Goal: Transaction & Acquisition: Purchase product/service

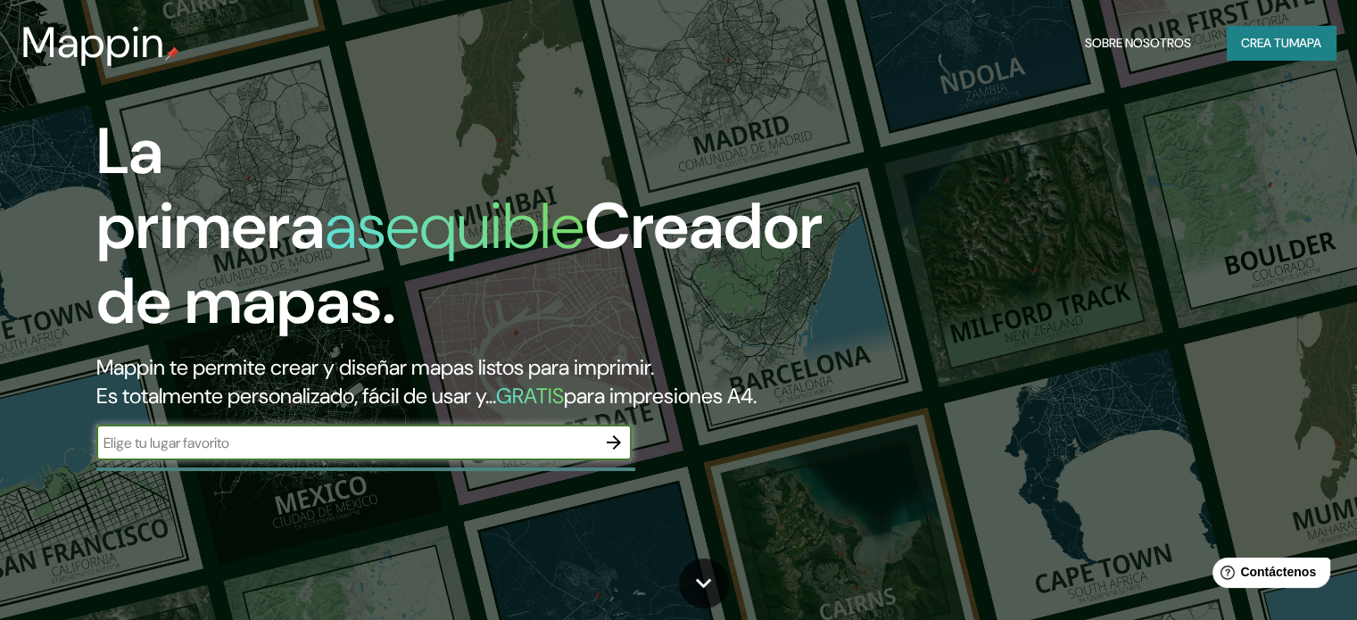
click at [478, 453] on input "text" at bounding box center [345, 443] width 499 height 21
type input "manuel"
click at [623, 453] on icon "button" at bounding box center [613, 442] width 21 height 21
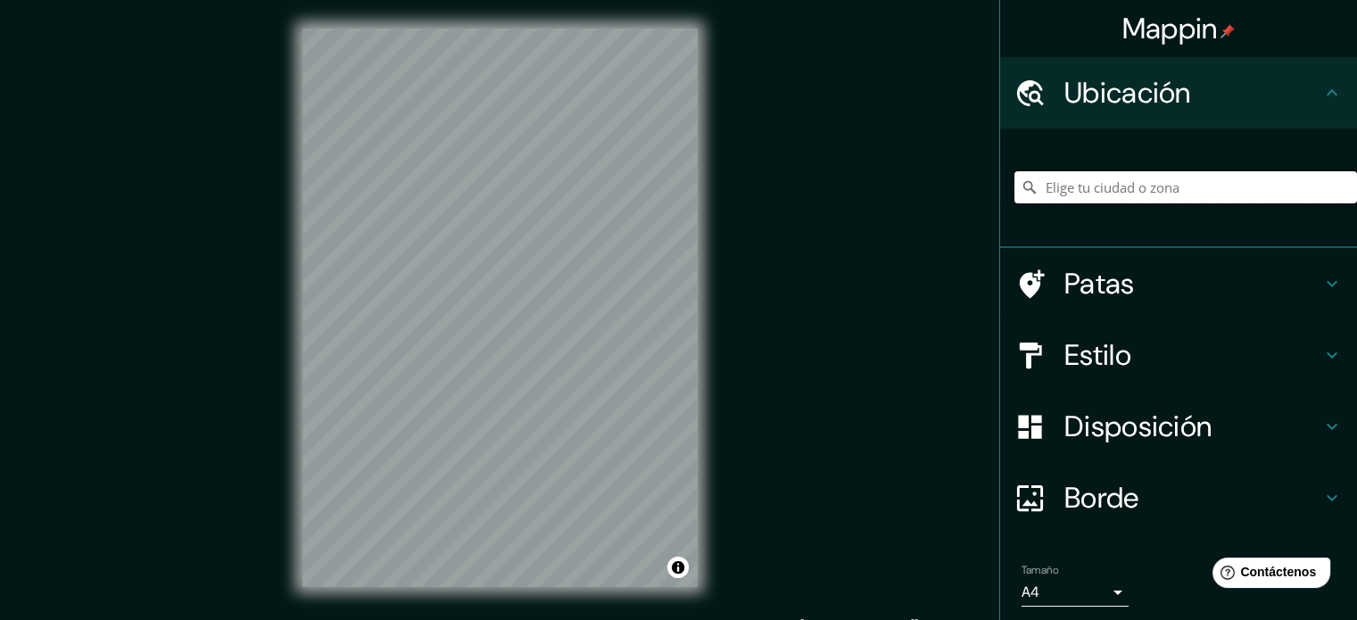
click at [1110, 194] on input "Elige tu ciudad o zona" at bounding box center [1185, 187] width 343 height 32
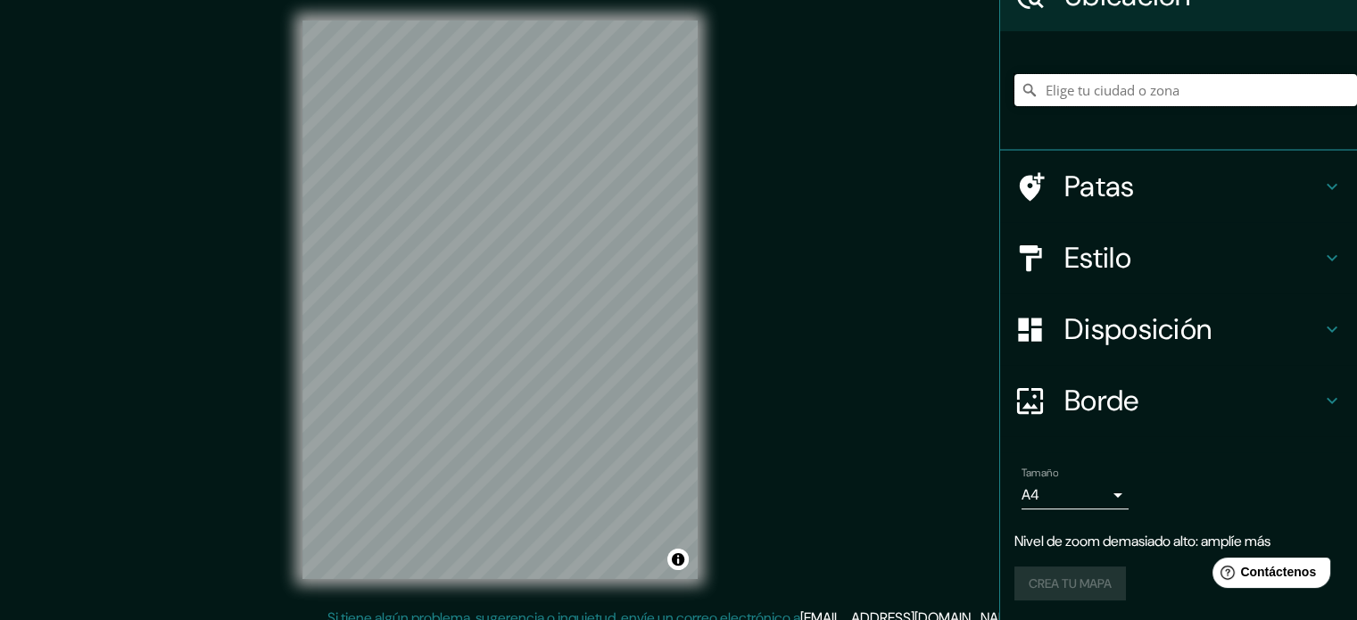
scroll to position [23, 0]
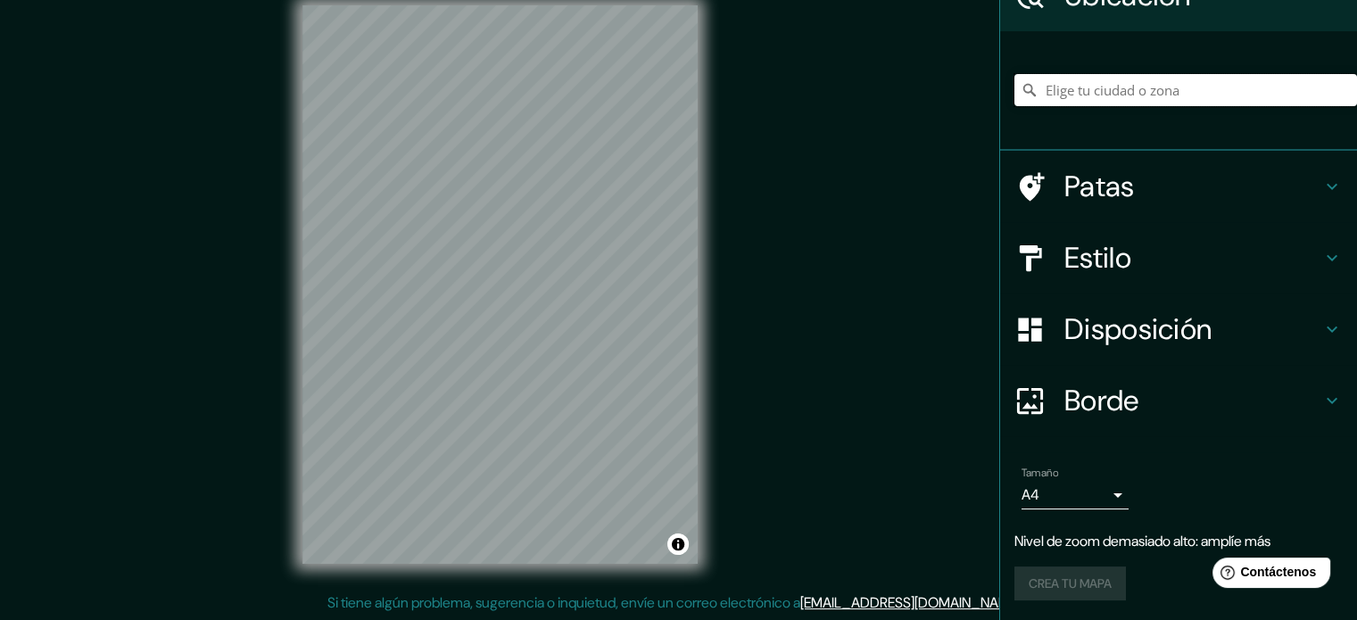
click at [1199, 95] on input "Elige tu ciudad o zona" at bounding box center [1185, 90] width 343 height 32
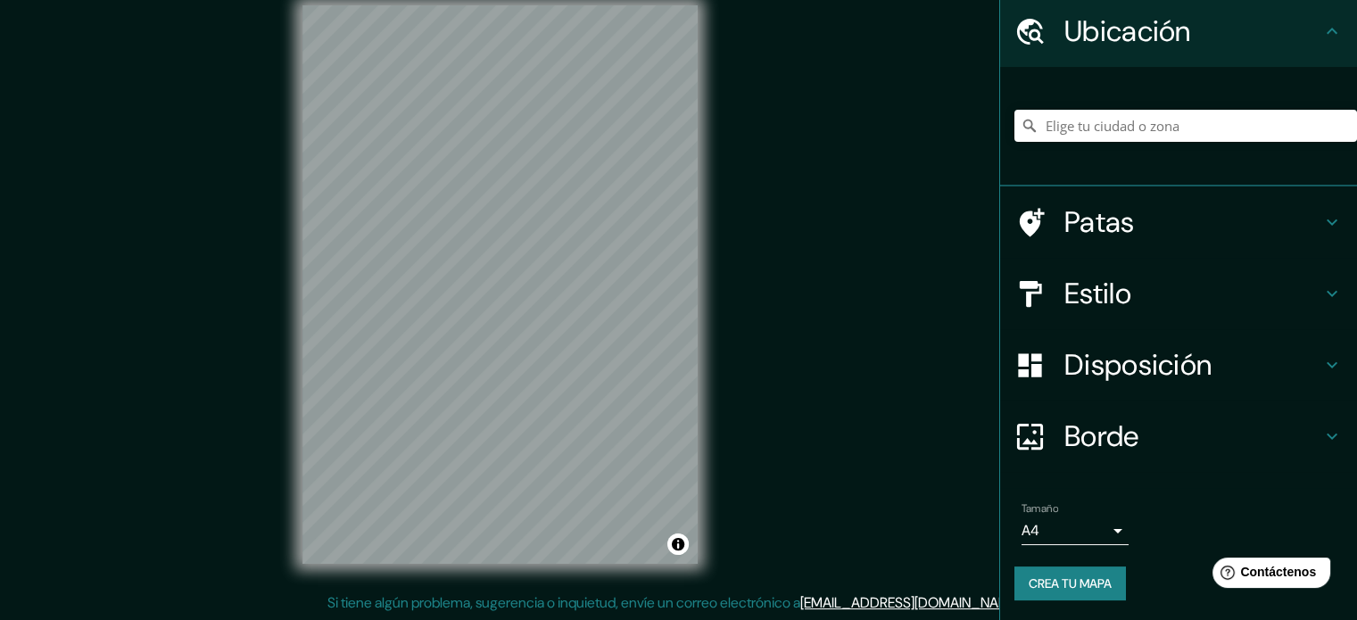
click at [1326, 219] on icon at bounding box center [1331, 221] width 21 height 21
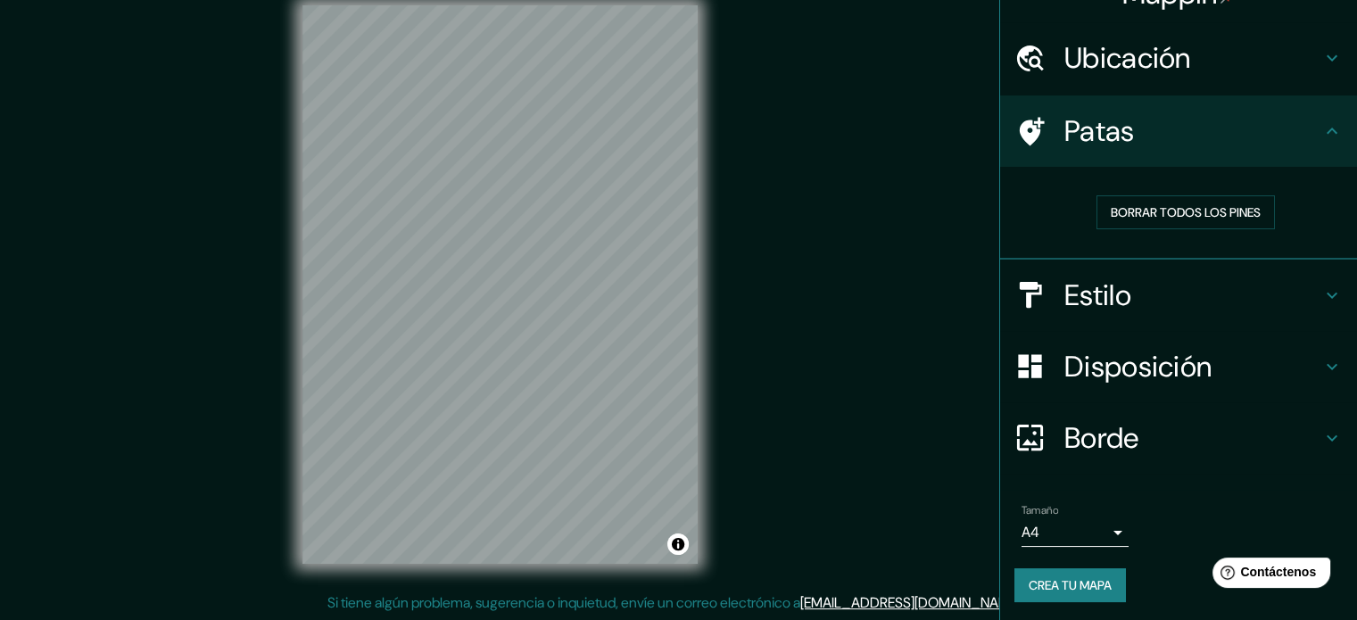
scroll to position [36, 0]
click at [1324, 128] on icon at bounding box center [1331, 130] width 21 height 21
click at [1321, 128] on icon at bounding box center [1331, 130] width 21 height 21
click at [1326, 60] on icon at bounding box center [1331, 56] width 21 height 21
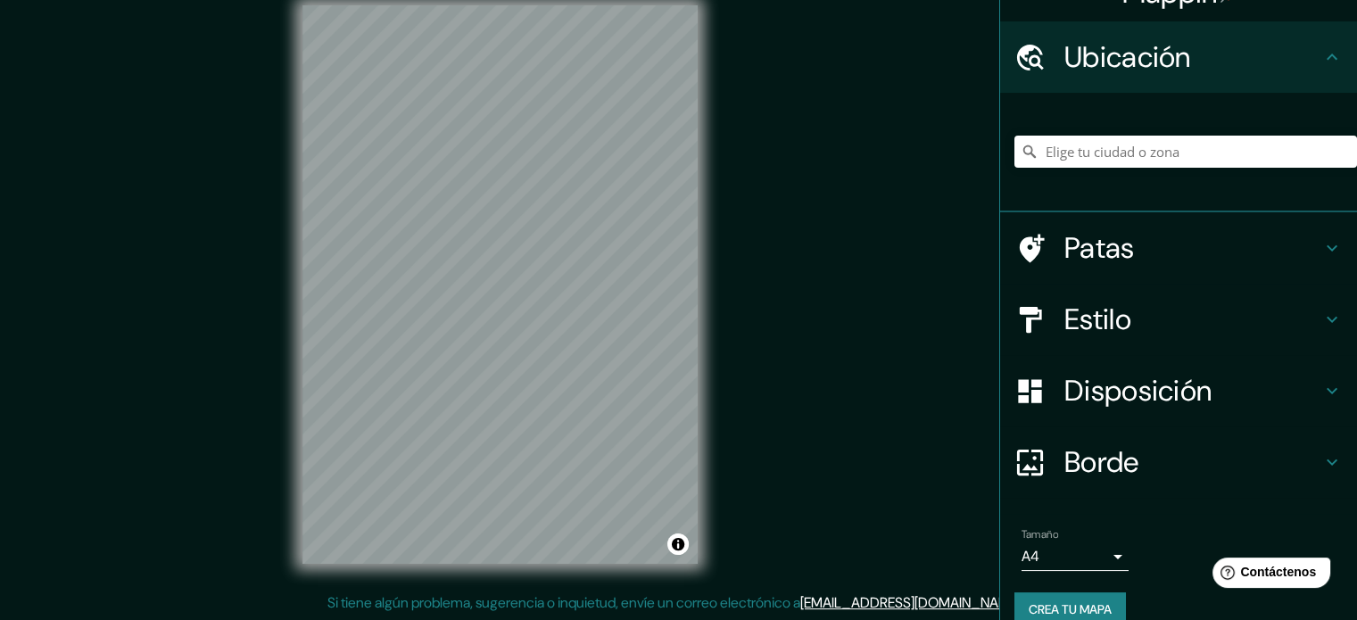
click at [1325, 60] on icon at bounding box center [1331, 56] width 21 height 21
click at [1323, 313] on icon at bounding box center [1331, 319] width 21 height 21
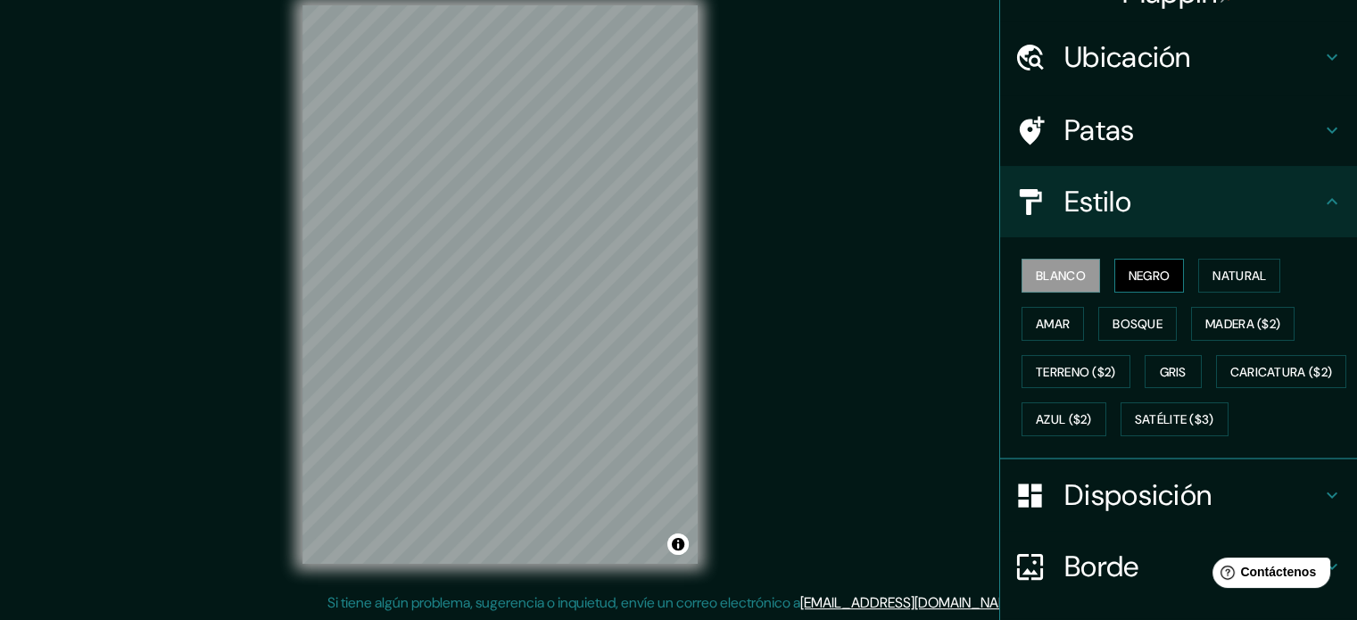
click at [1148, 281] on font "Negro" at bounding box center [1149, 276] width 42 height 16
click at [1247, 268] on font "Natural" at bounding box center [1239, 276] width 54 height 16
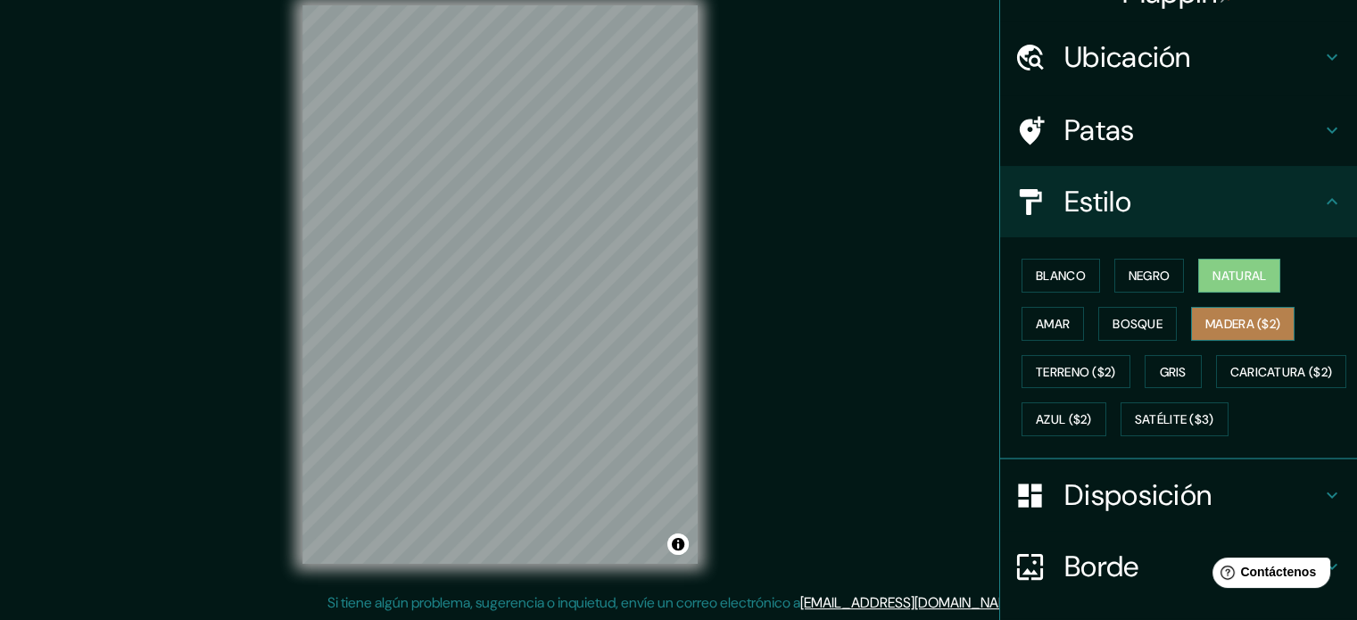
click at [1224, 308] on button "Madera ($2)" at bounding box center [1242, 324] width 103 height 34
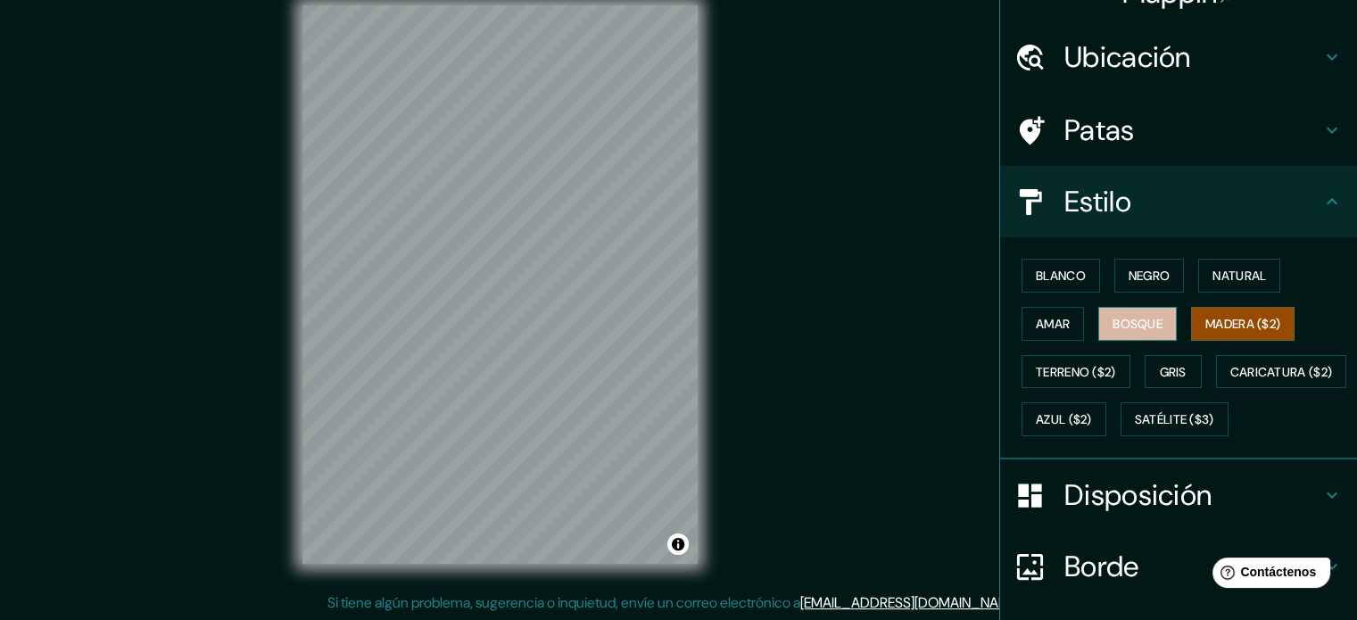
click at [1149, 313] on font "Bosque" at bounding box center [1137, 323] width 50 height 23
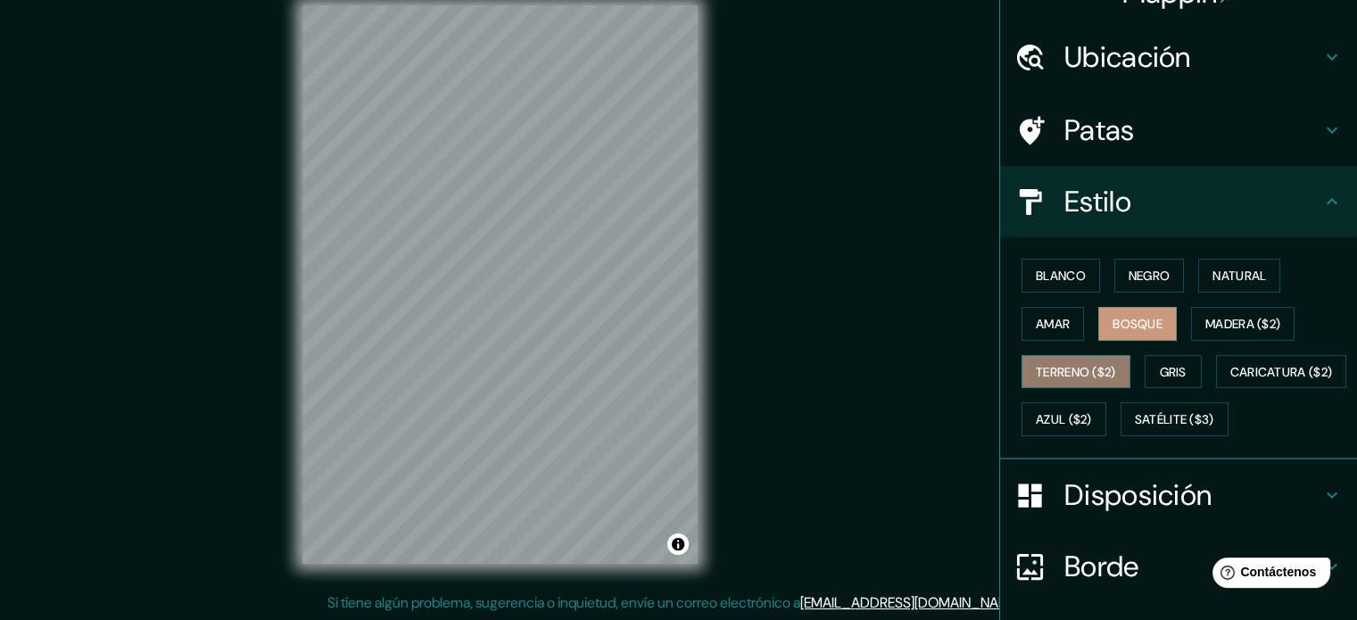
click at [1081, 365] on font "Terreno ($2)" at bounding box center [1076, 372] width 80 height 16
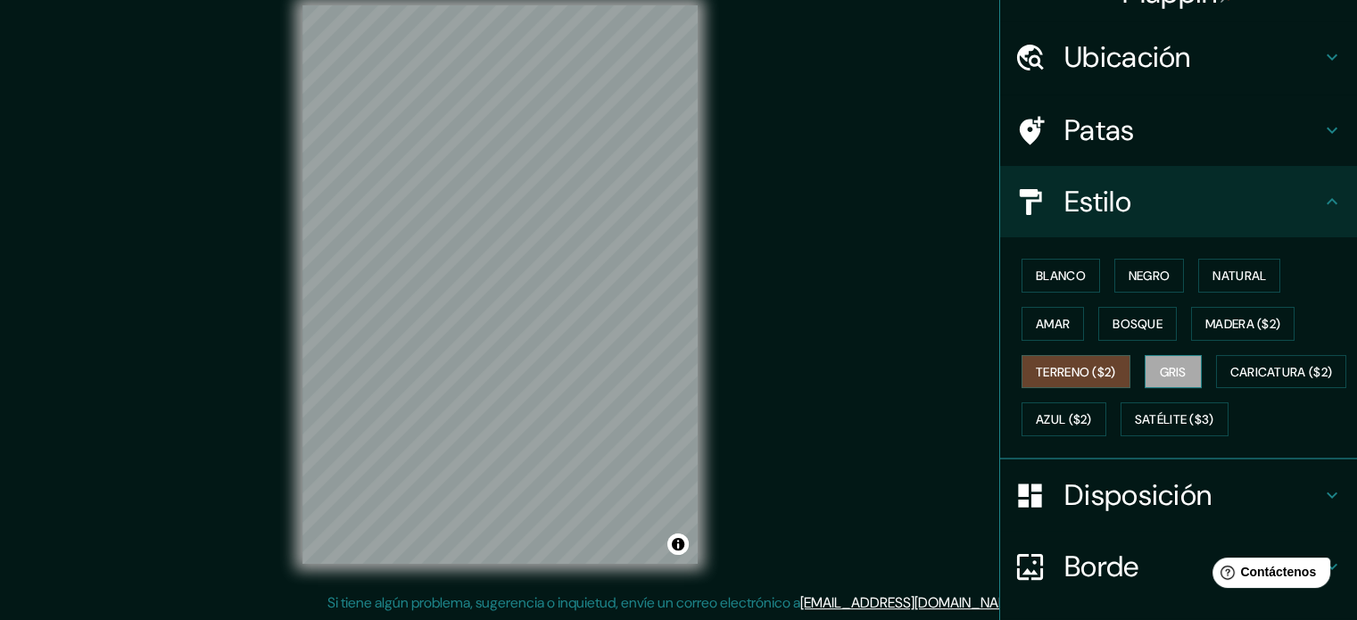
click at [1160, 374] on font "Gris" at bounding box center [1173, 372] width 27 height 16
click at [1154, 274] on font "Negro" at bounding box center [1149, 276] width 42 height 16
click at [1321, 202] on icon at bounding box center [1331, 201] width 21 height 21
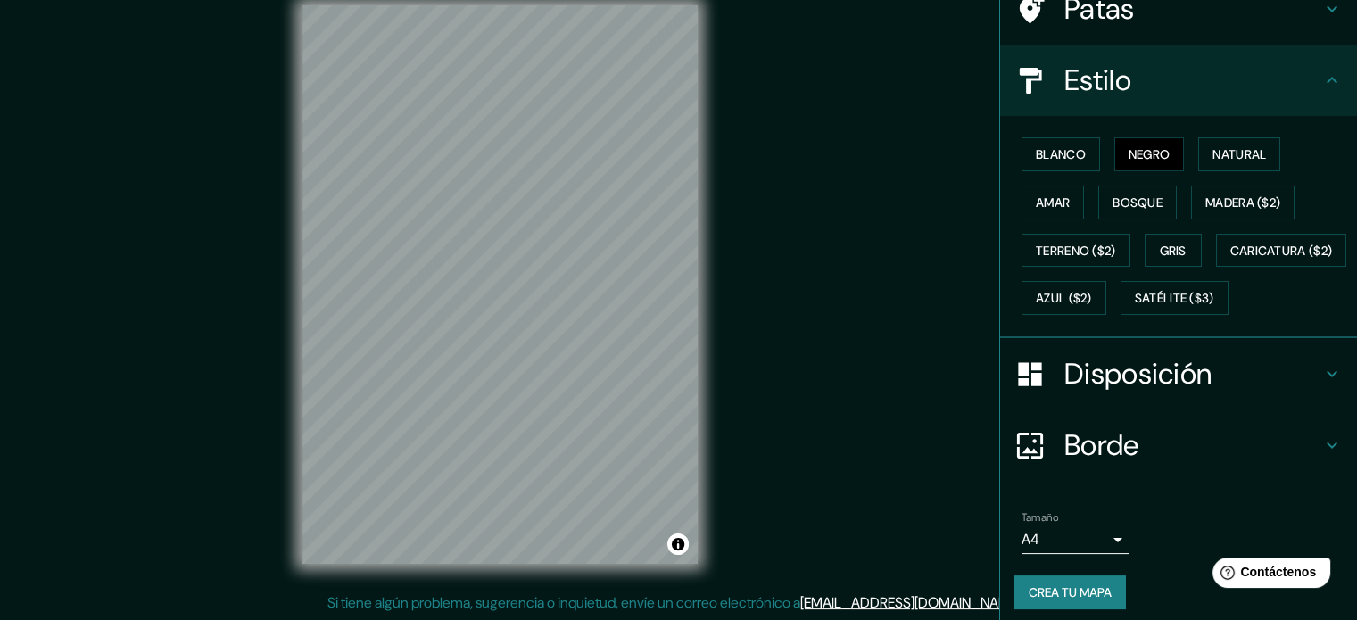
scroll to position [210, 0]
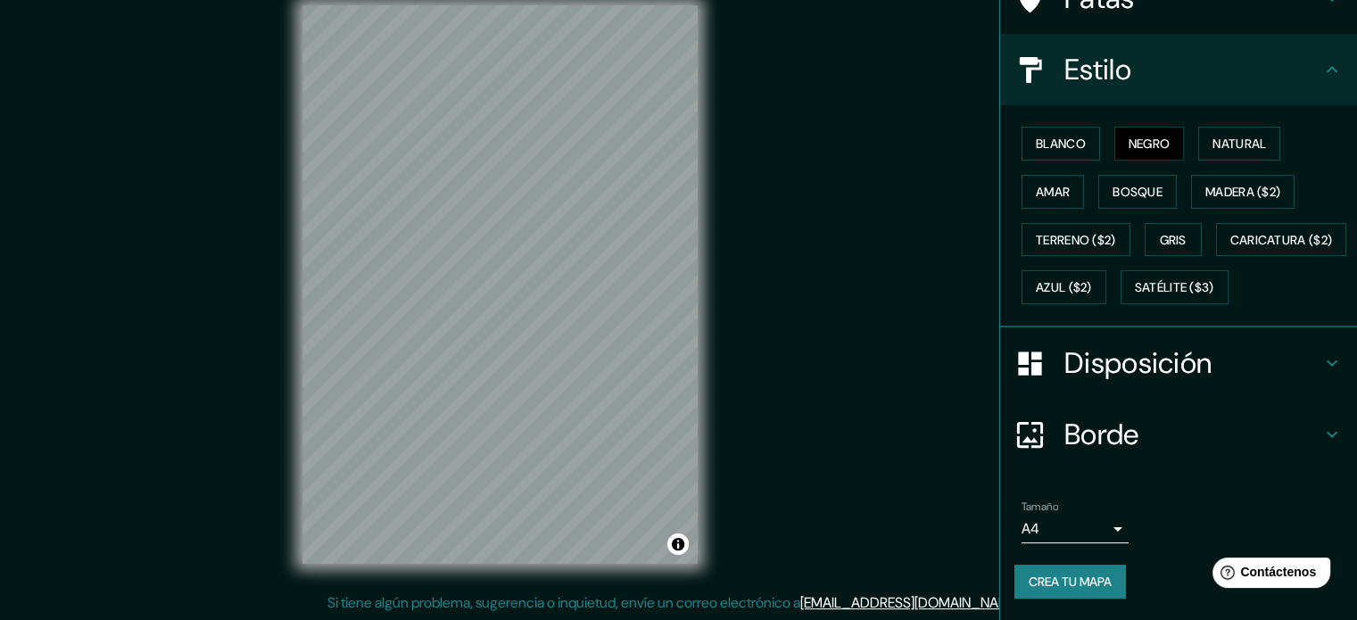
click at [1321, 363] on icon at bounding box center [1331, 362] width 21 height 21
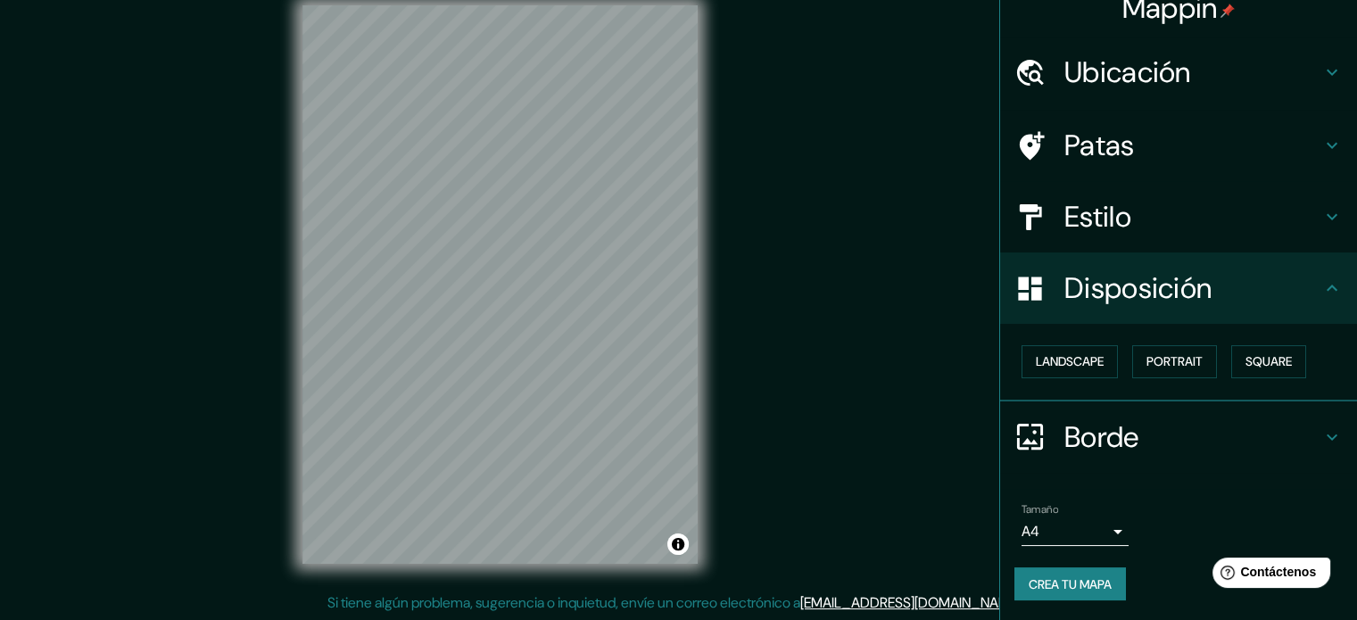
scroll to position [21, 0]
click at [1249, 356] on font "Cuadrado" at bounding box center [1251, 361] width 66 height 16
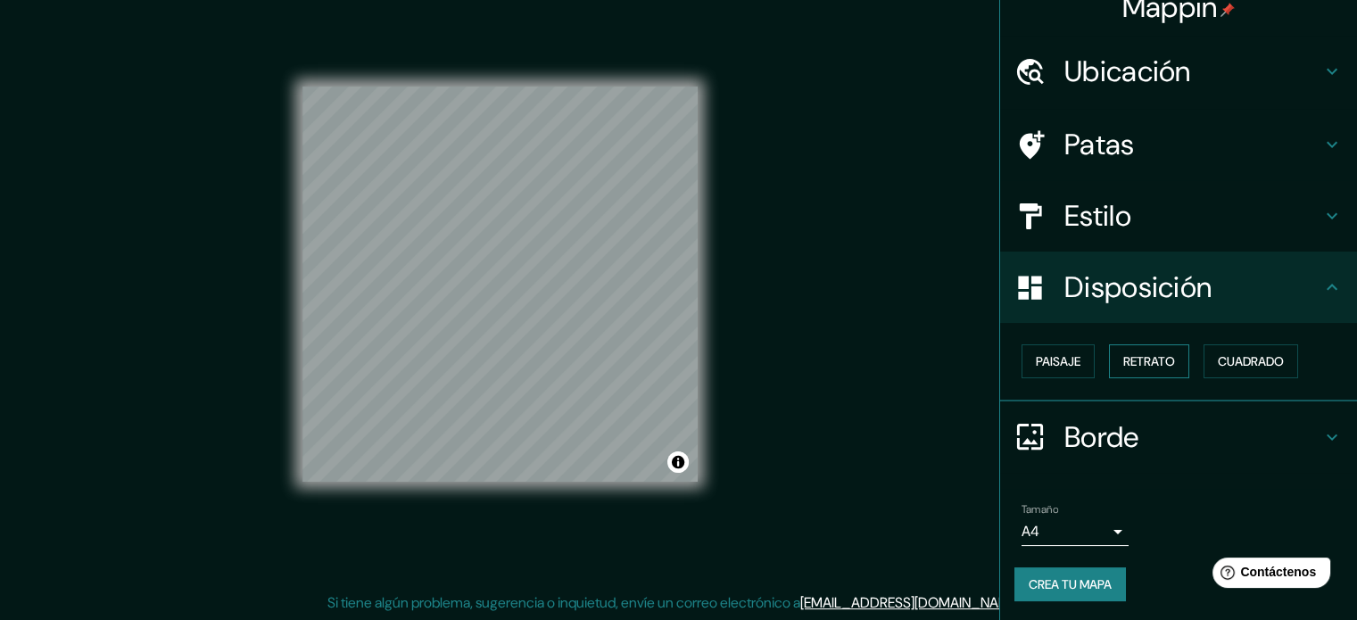
click at [1140, 354] on font "Retrato" at bounding box center [1149, 361] width 52 height 16
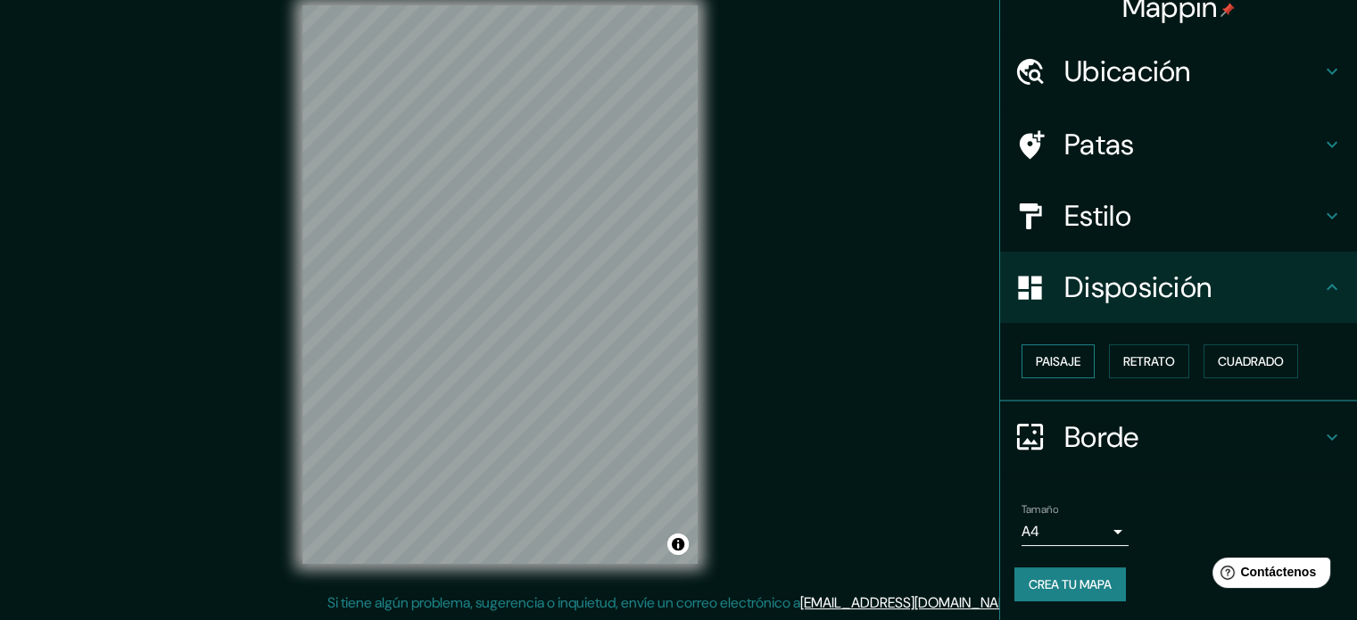
click at [1054, 356] on font "Paisaje" at bounding box center [1058, 361] width 45 height 16
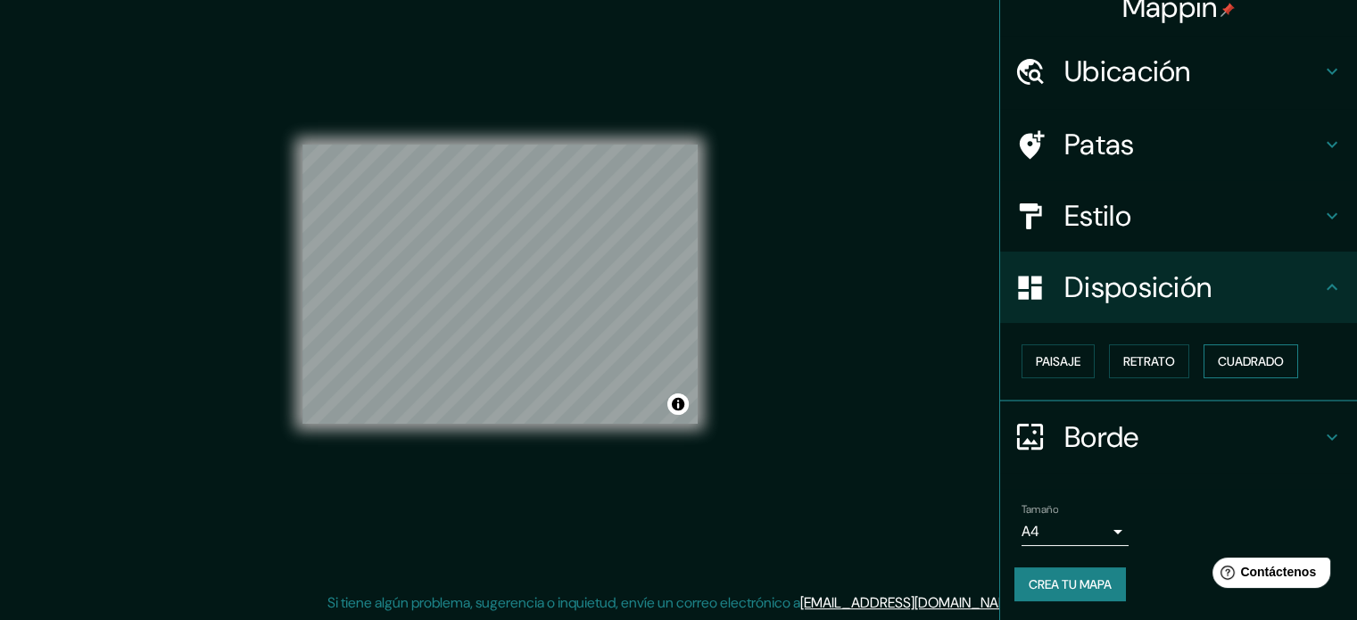
click at [1203, 366] on button "Cuadrado" at bounding box center [1250, 361] width 95 height 34
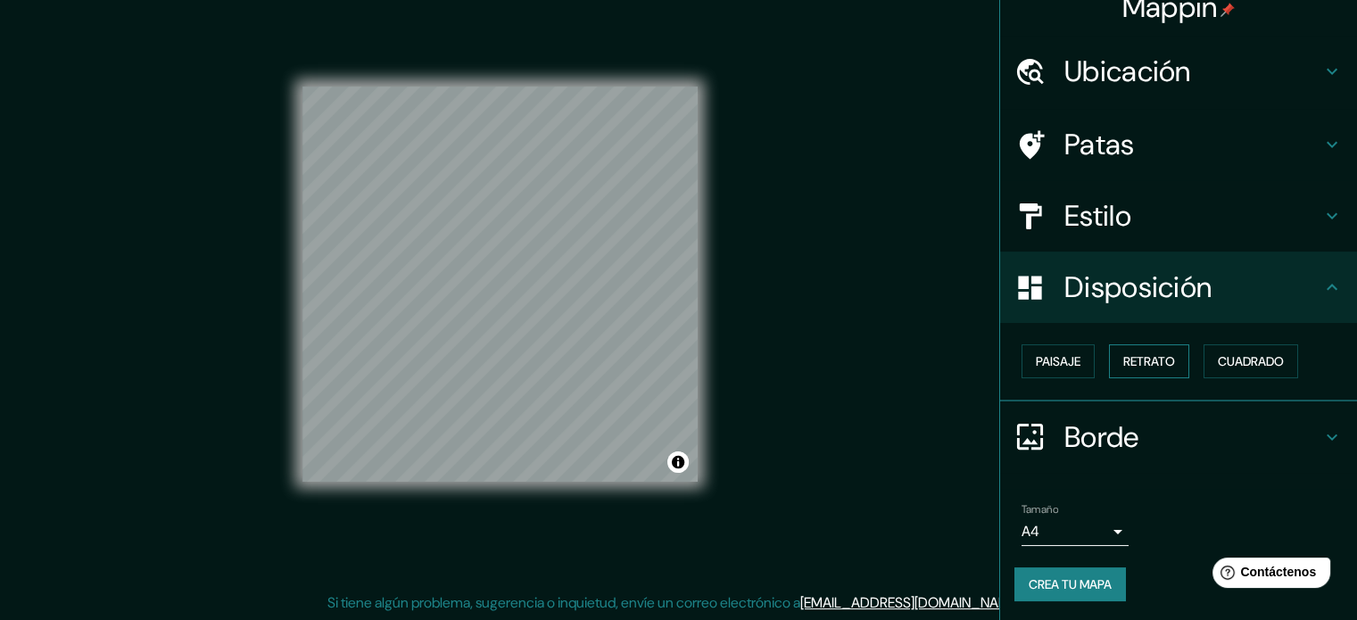
click at [1134, 377] on div "Paisaje Retrato Cuadrado" at bounding box center [1185, 361] width 343 height 48
click at [1145, 353] on font "Retrato" at bounding box center [1149, 361] width 52 height 16
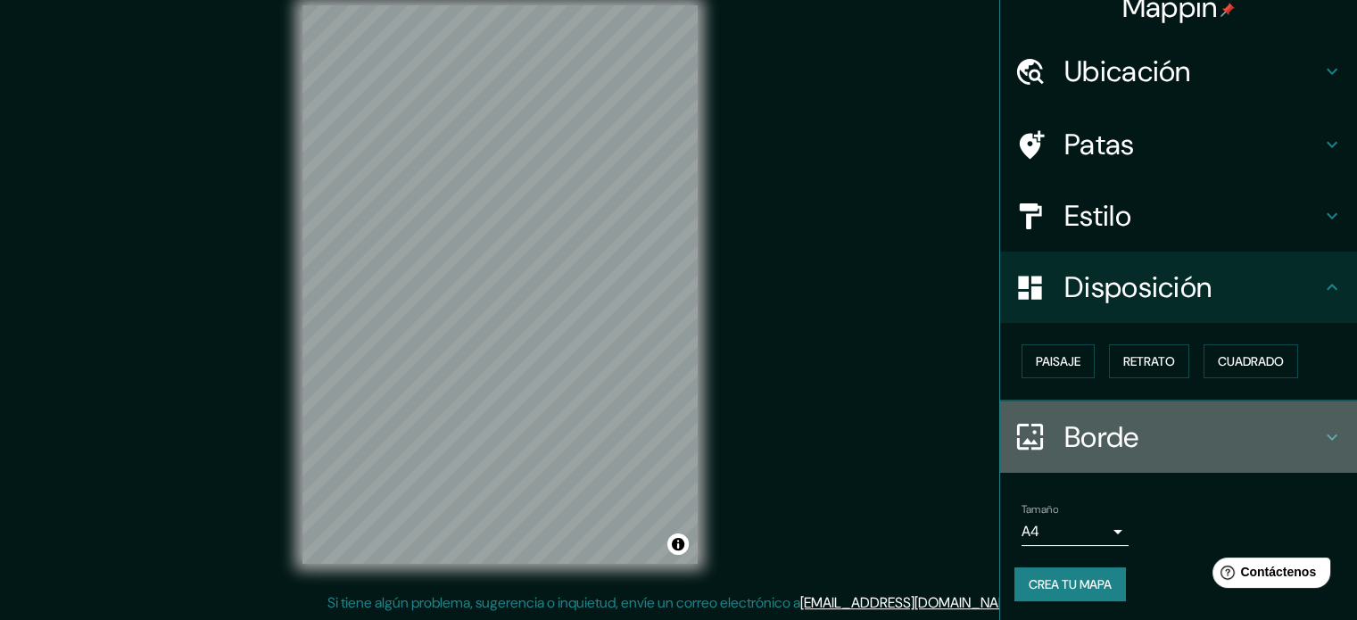
click at [1321, 426] on icon at bounding box center [1331, 436] width 21 height 21
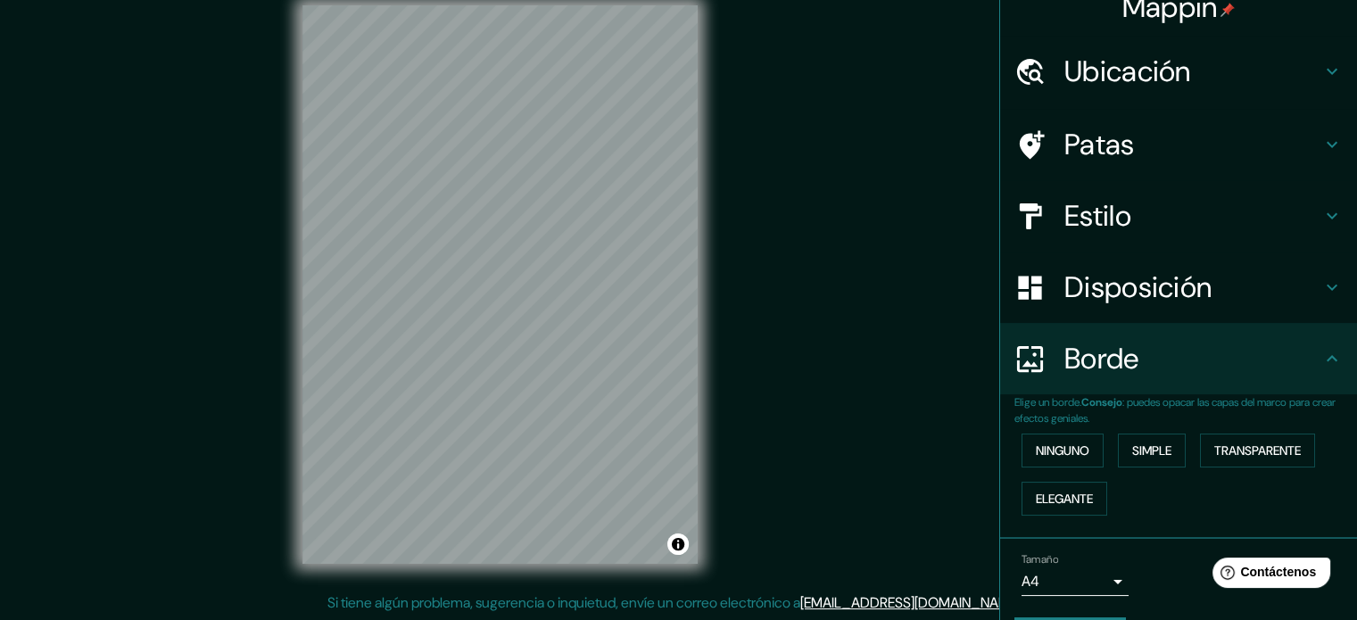
click at [1321, 359] on icon at bounding box center [1331, 358] width 21 height 21
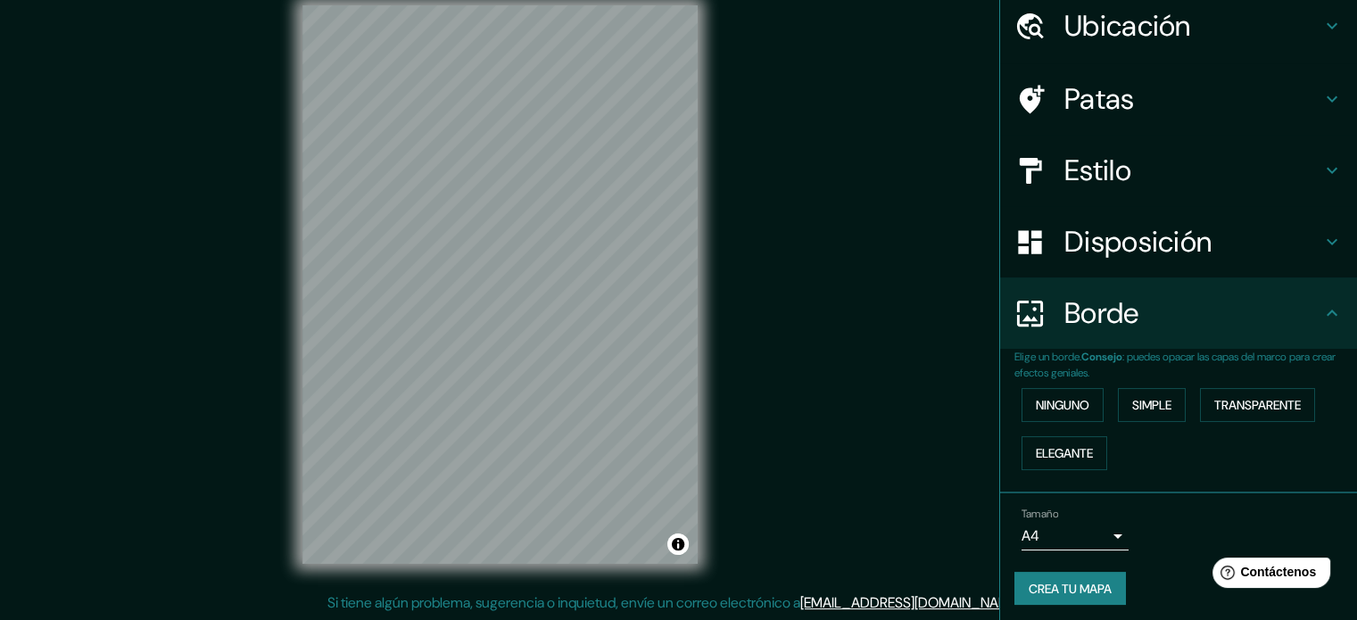
scroll to position [71, 0]
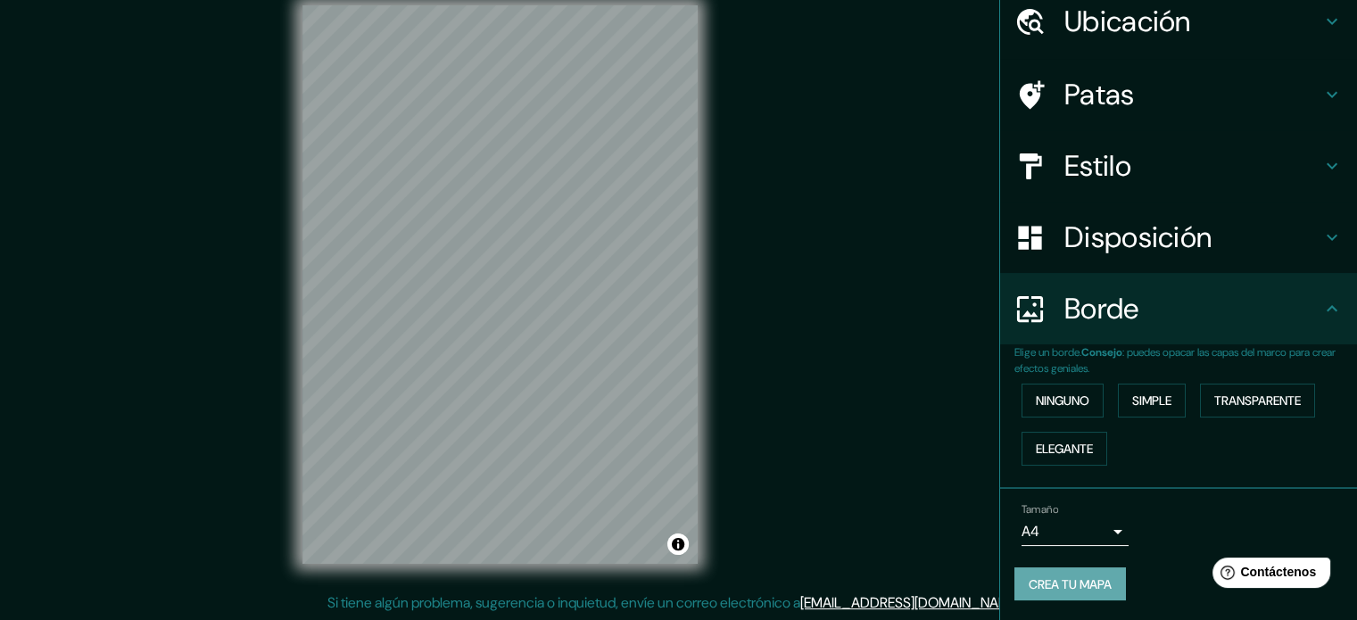
click at [1044, 581] on font "Crea tu mapa" at bounding box center [1069, 584] width 83 height 16
